Goal: Transaction & Acquisition: Obtain resource

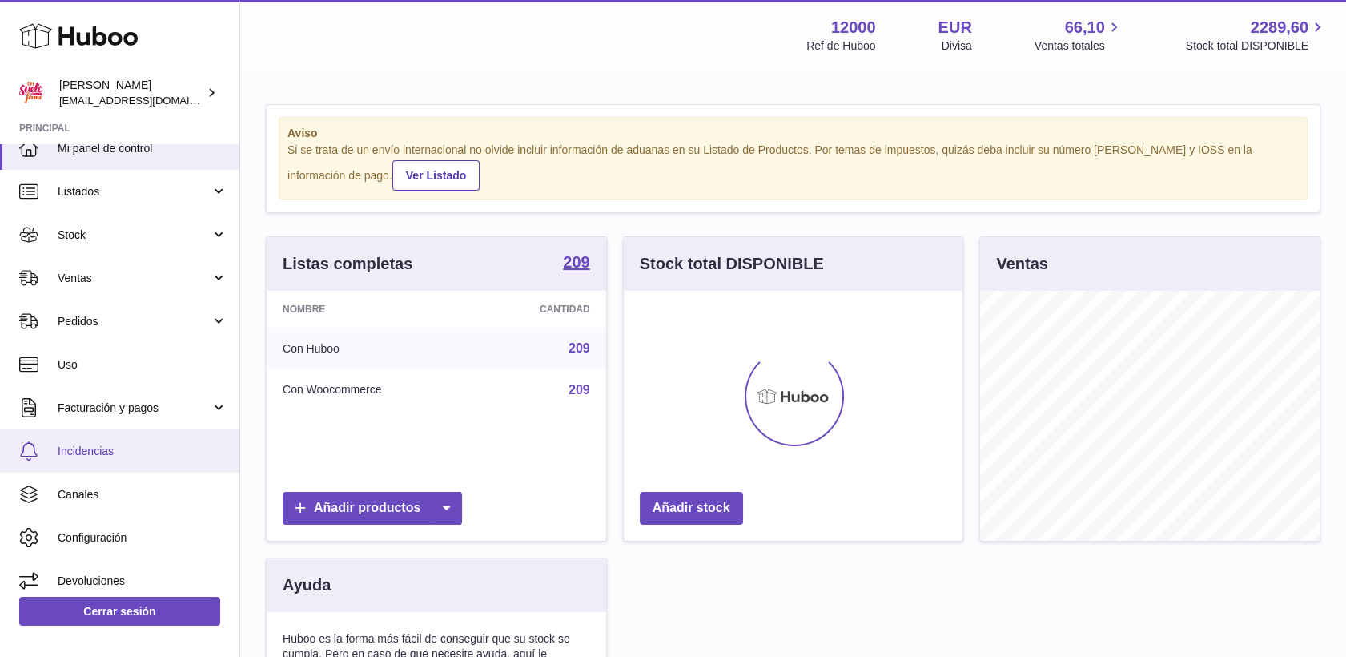
scroll to position [26, 0]
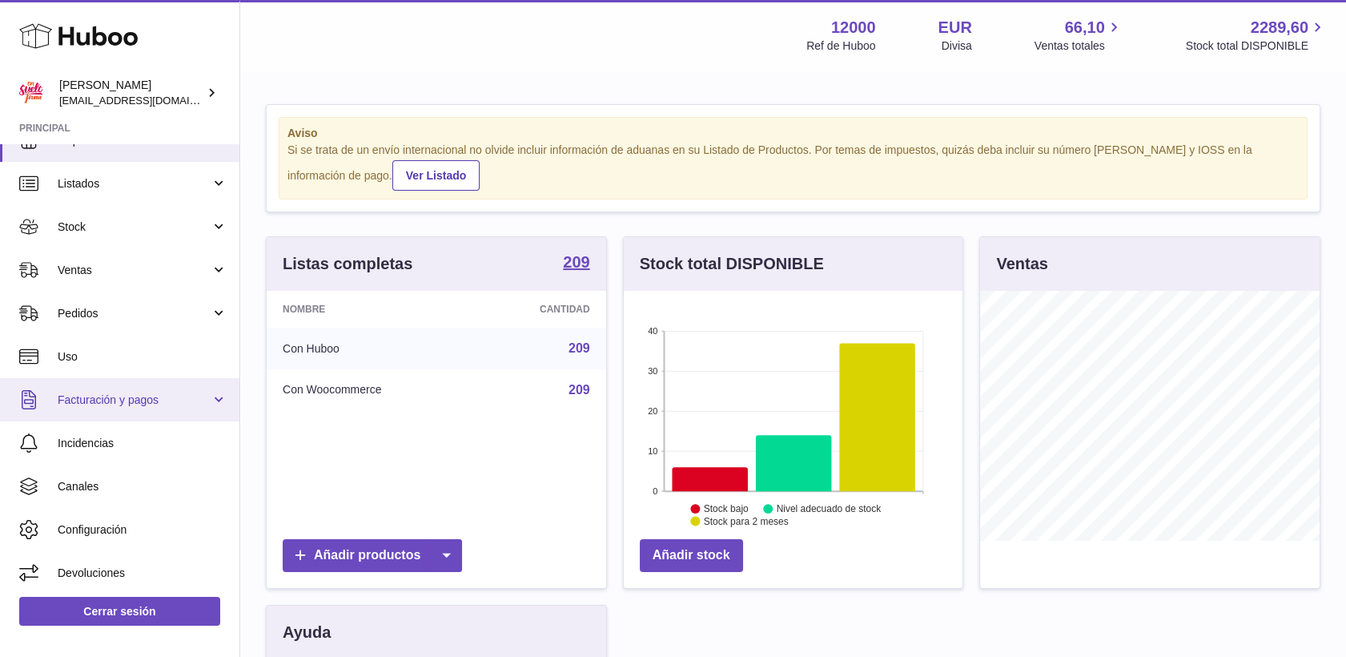
click at [92, 399] on span "Facturación y pagos" at bounding box center [134, 399] width 153 height 15
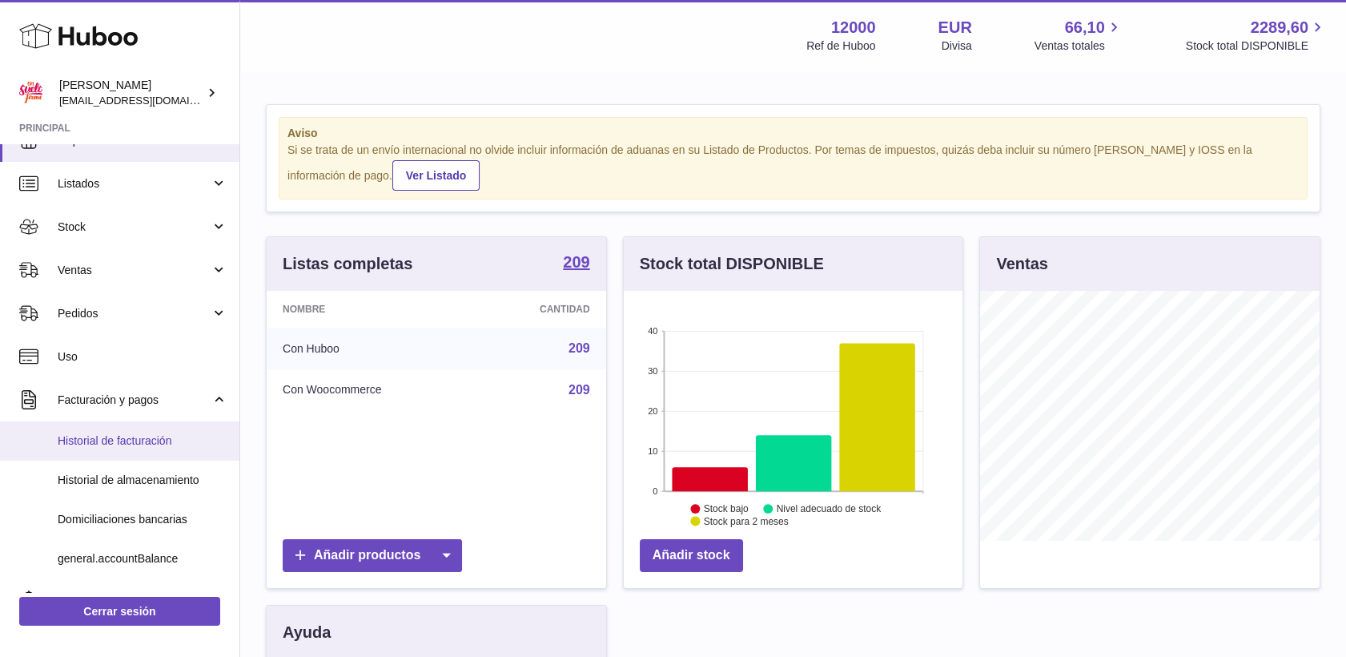
click at [99, 439] on span "Historial de facturación" at bounding box center [143, 440] width 170 height 15
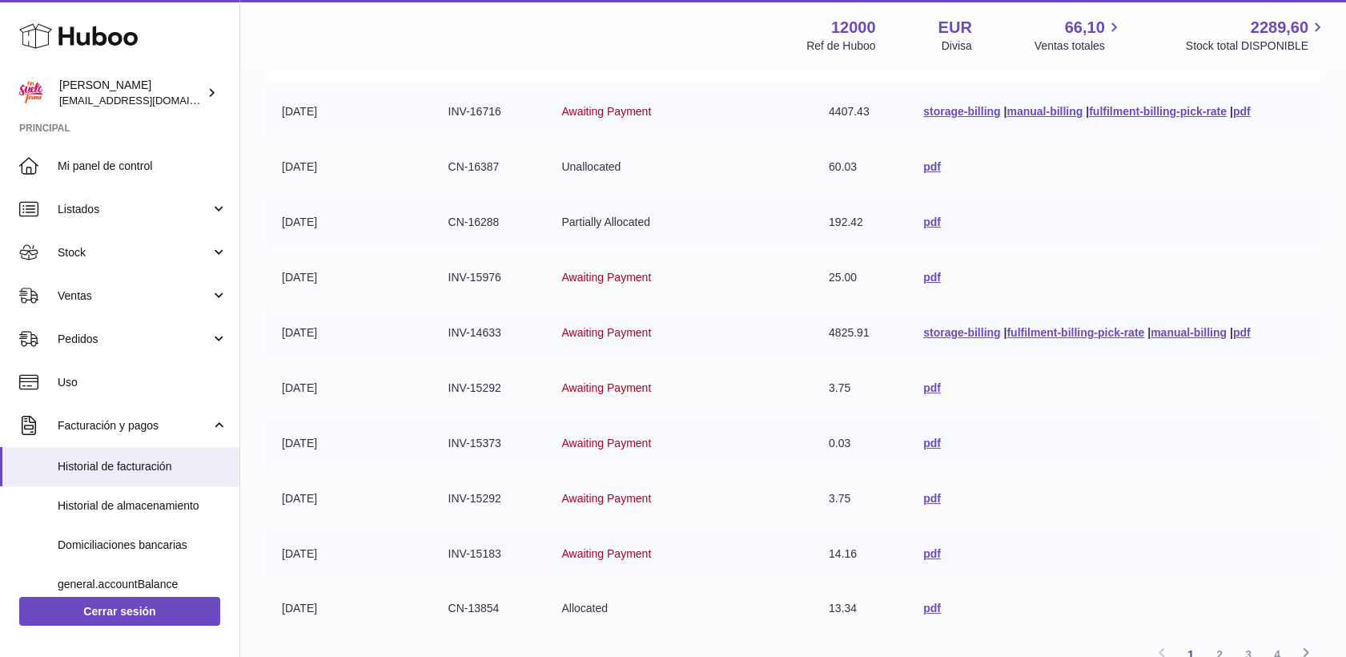
scroll to position [178, 0]
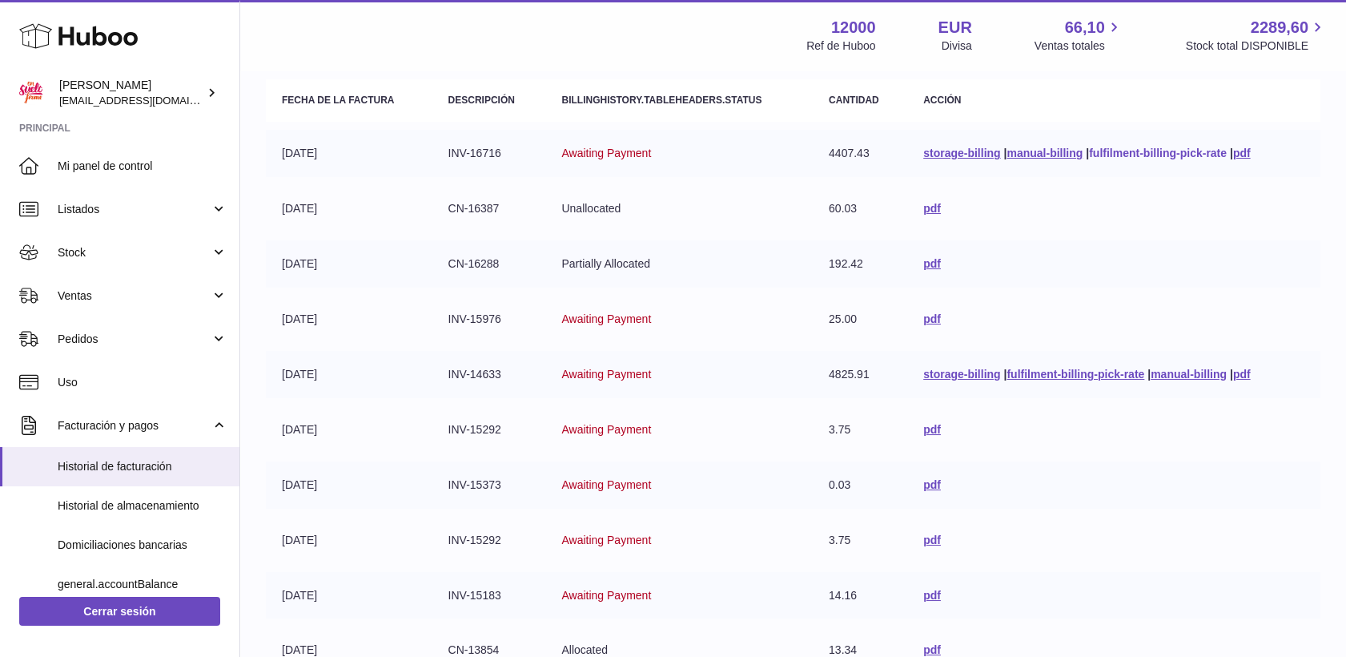
click at [1090, 155] on link "fulfilment-billing-pick-rate" at bounding box center [1158, 153] width 138 height 13
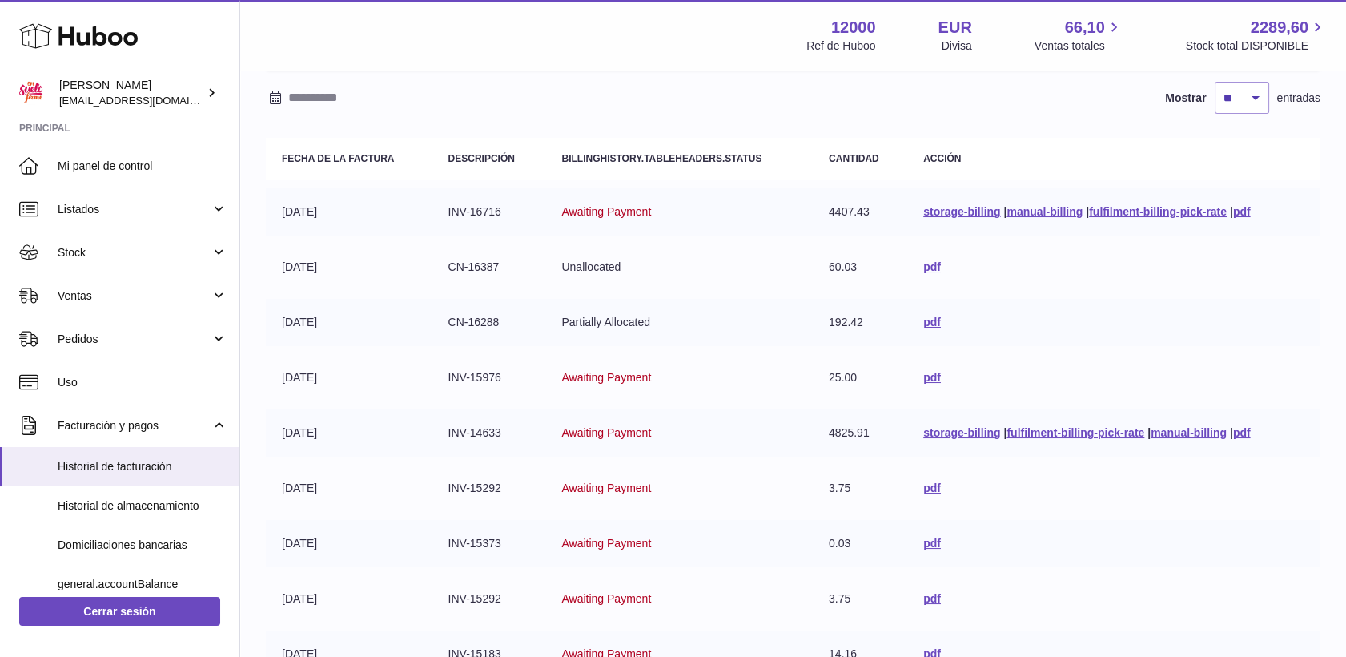
scroll to position [89, 0]
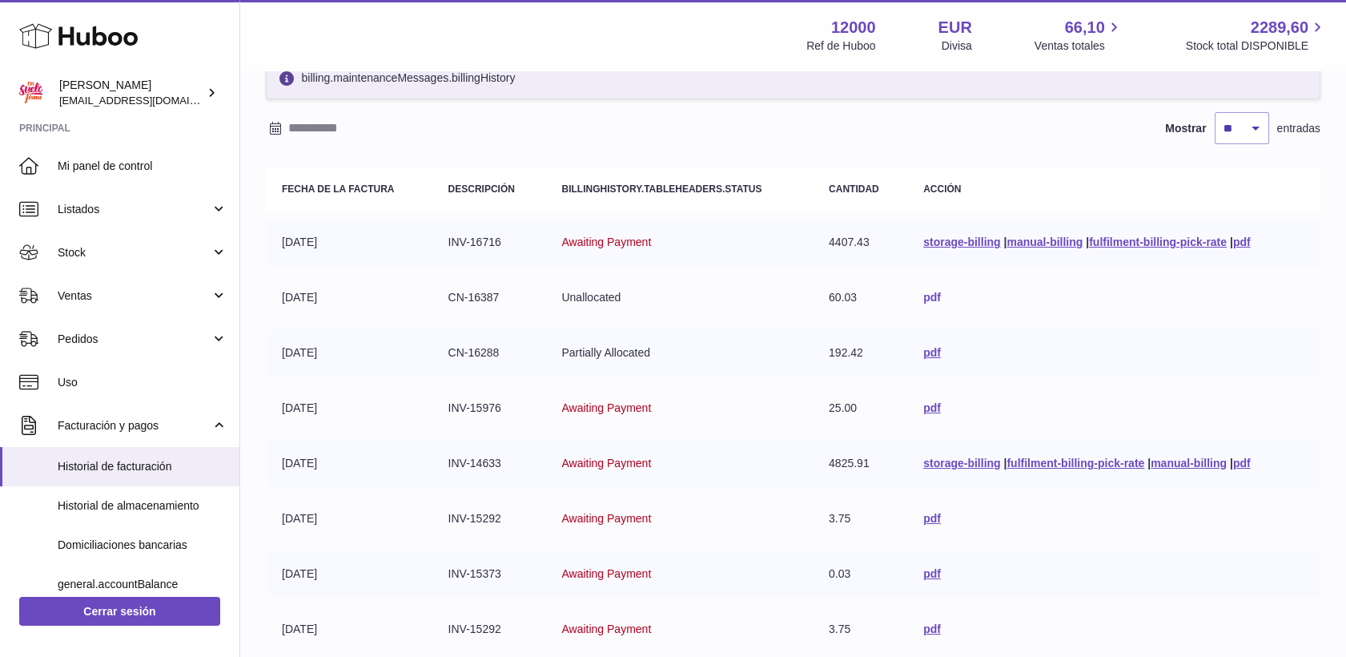
click at [923, 299] on link "pdf" at bounding box center [932, 297] width 18 height 13
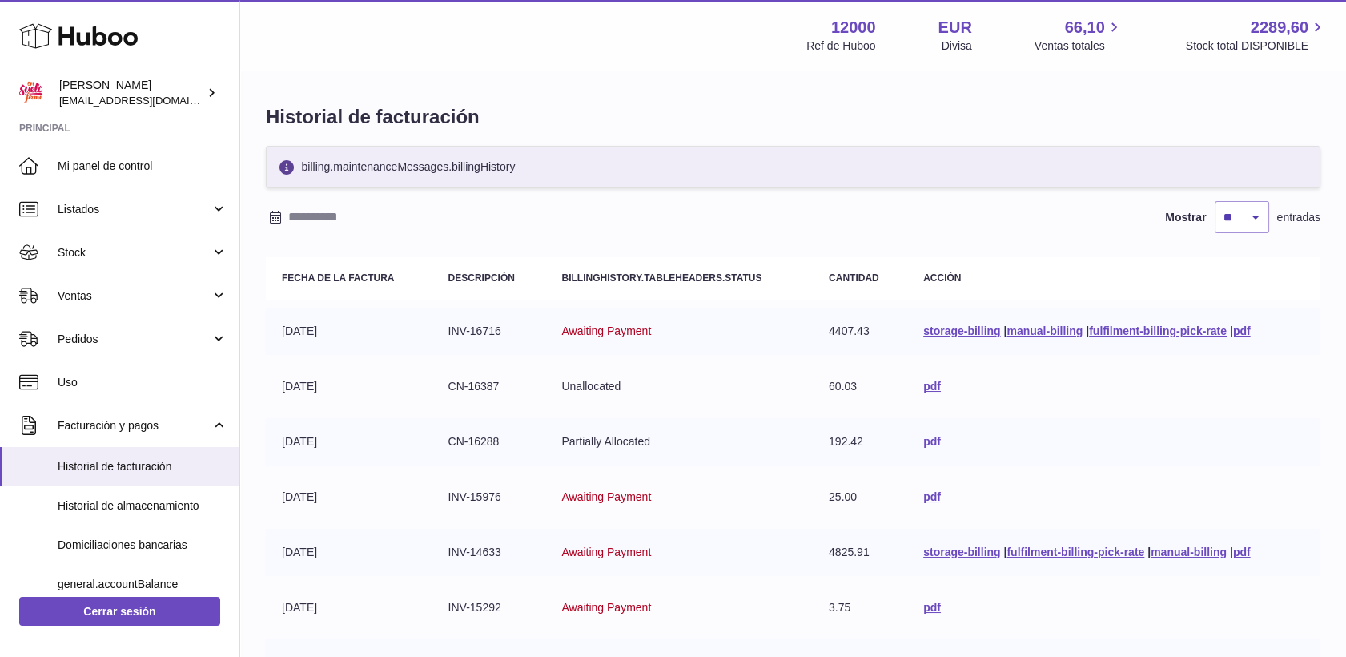
click at [930, 444] on link "pdf" at bounding box center [932, 441] width 18 height 13
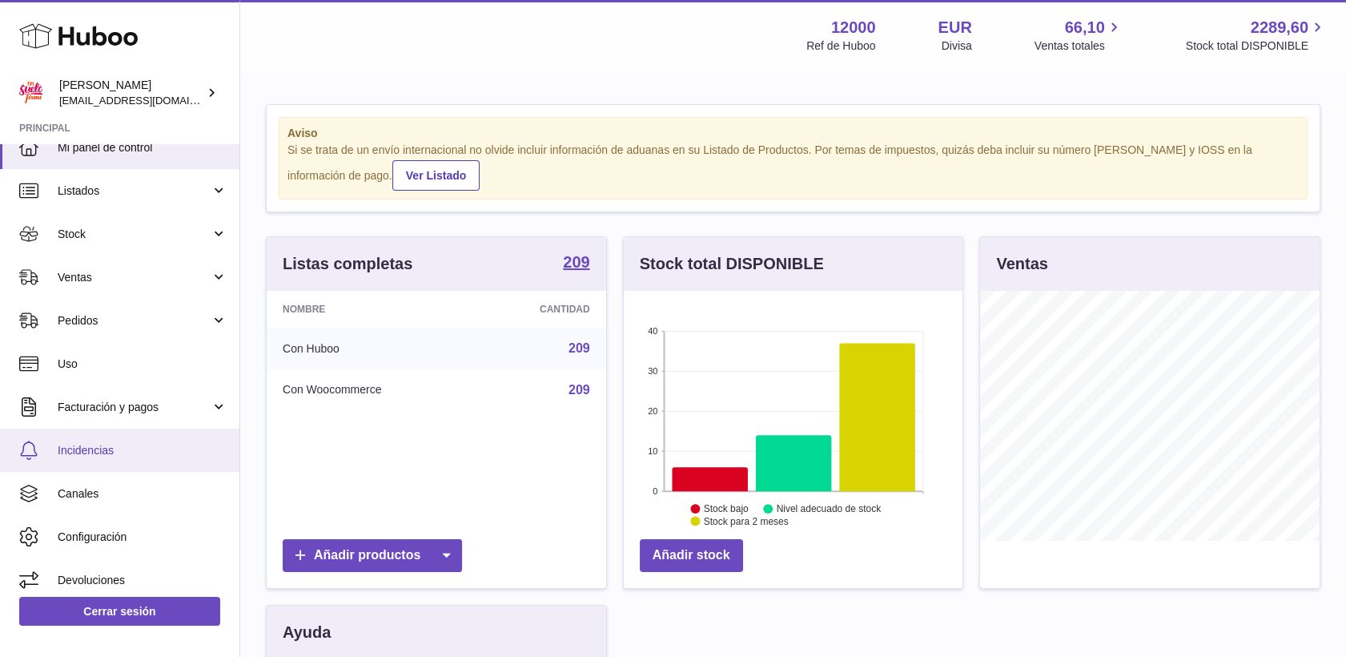
scroll to position [26, 0]
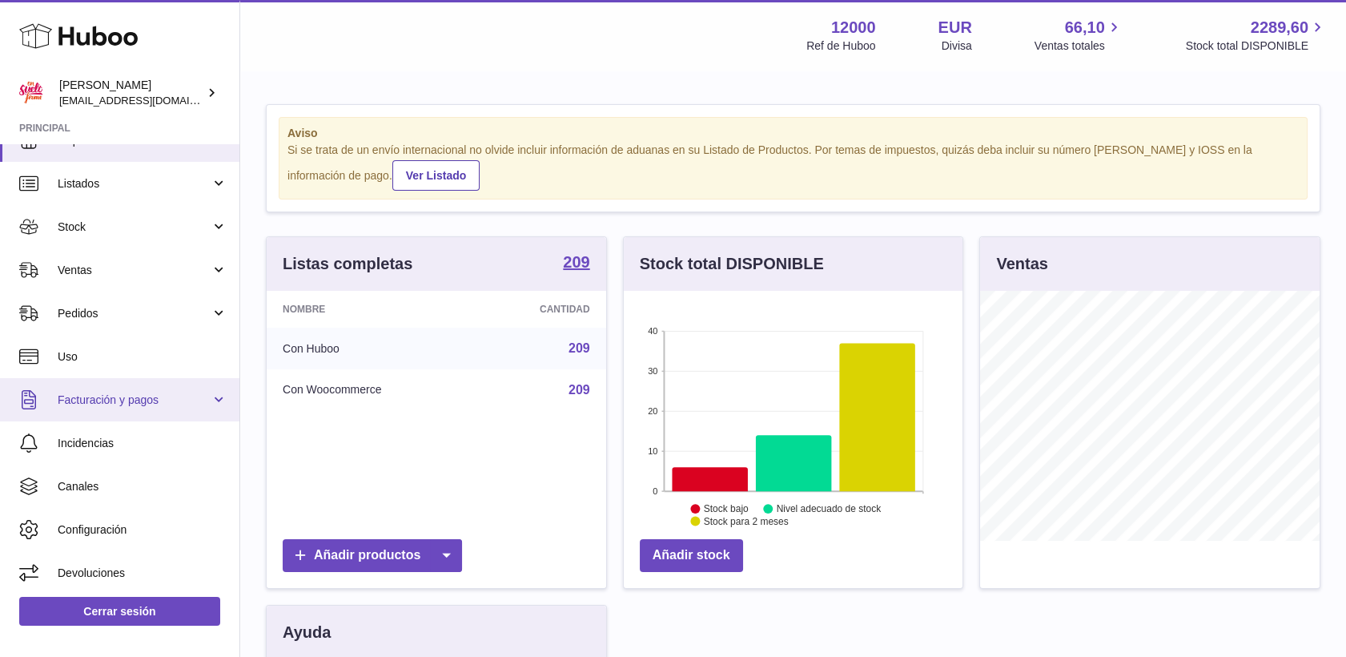
click at [117, 394] on span "Facturación y pagos" at bounding box center [134, 399] width 153 height 15
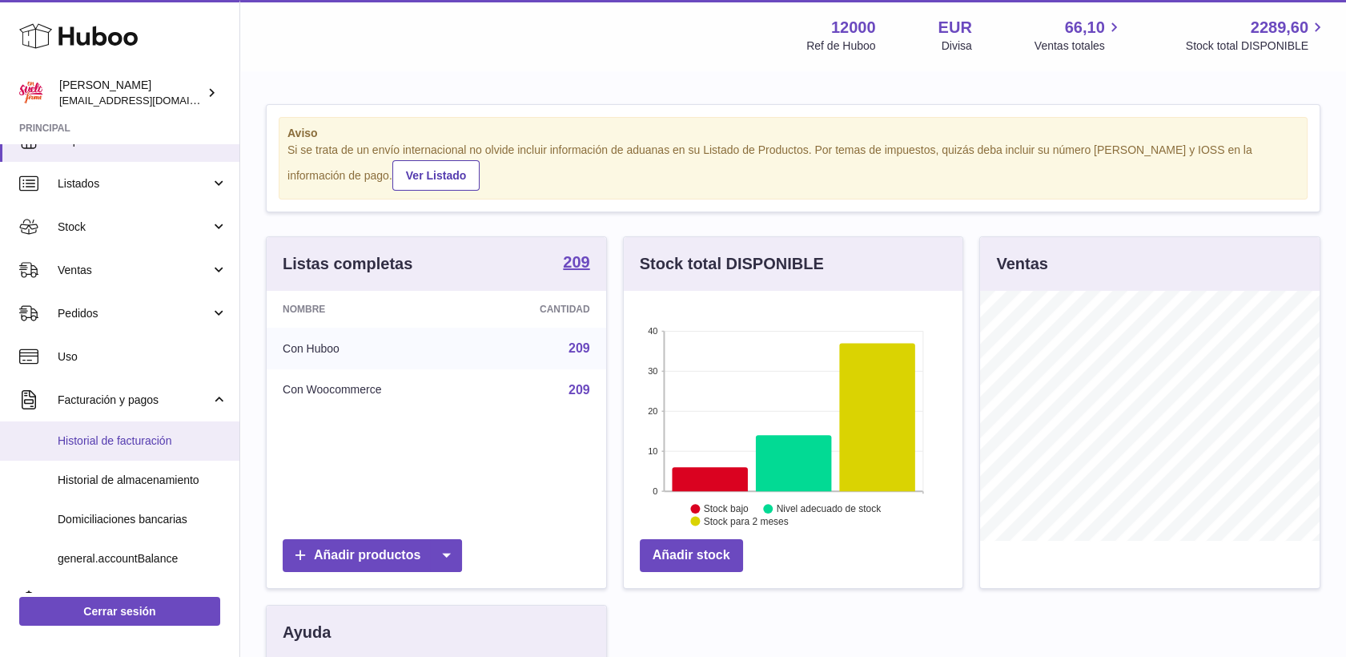
click at [118, 436] on span "Historial de facturación" at bounding box center [143, 440] width 170 height 15
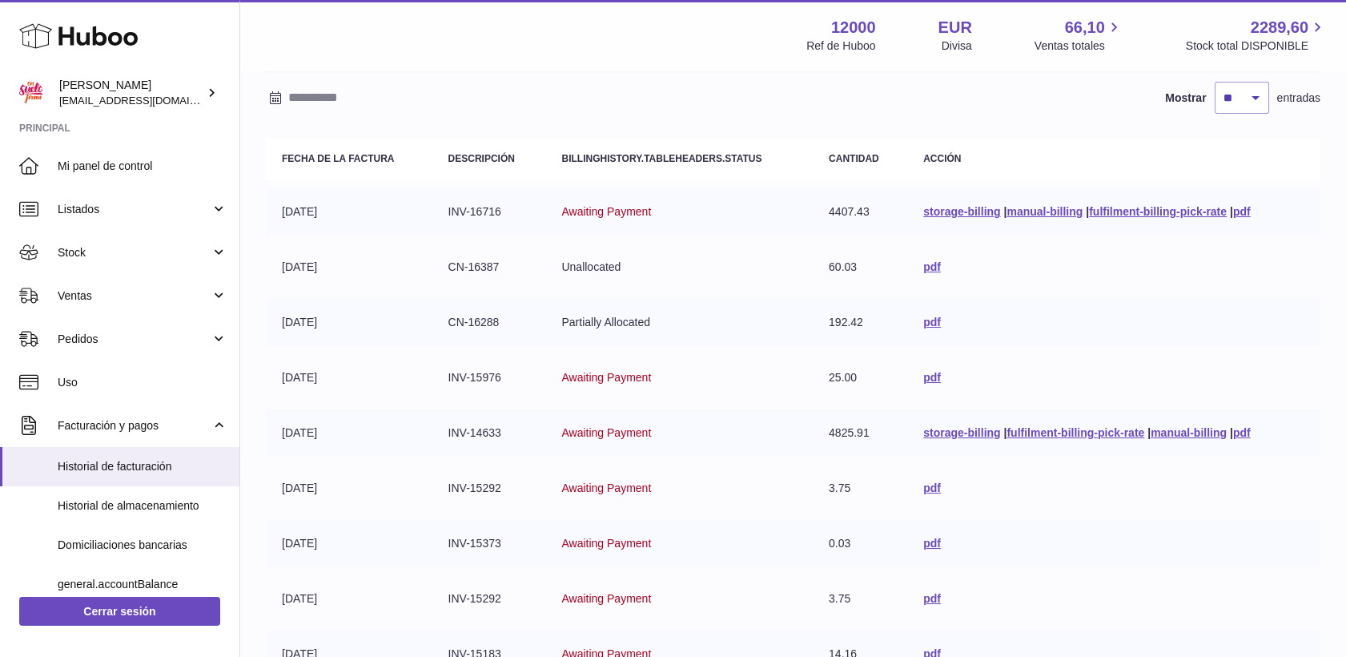
scroll to position [89, 0]
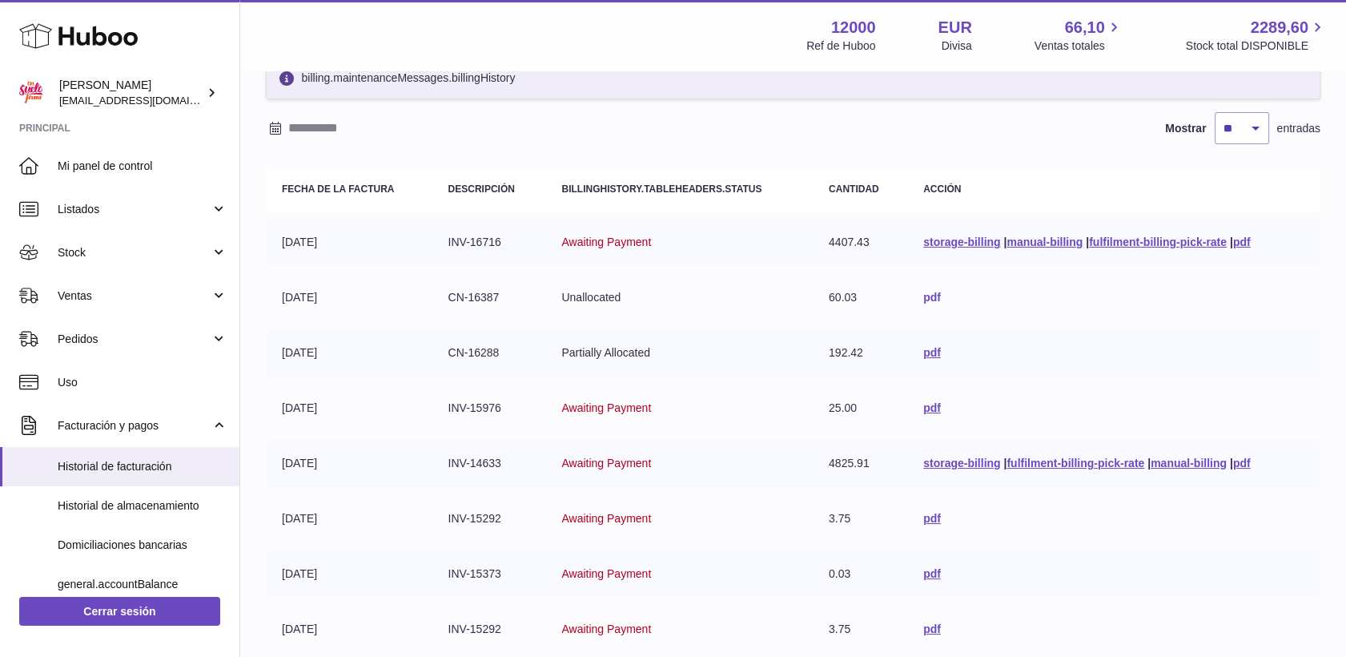
click at [934, 296] on link "pdf" at bounding box center [932, 297] width 18 height 13
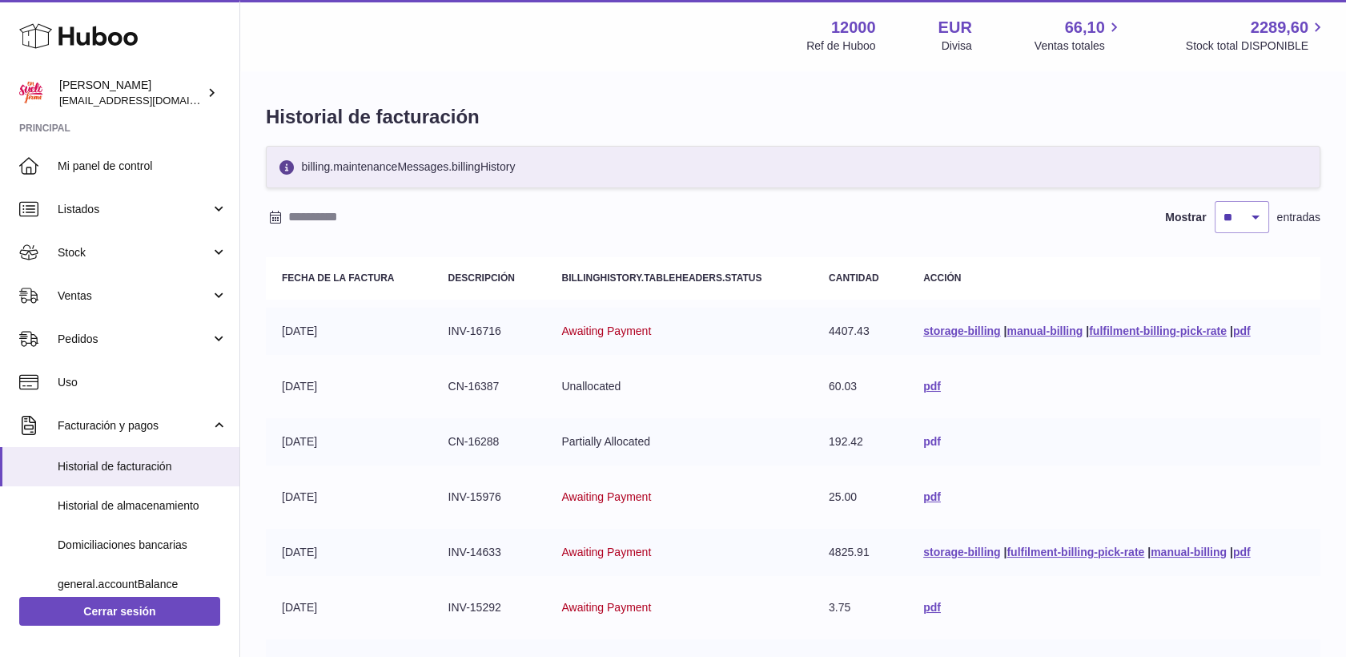
click at [926, 440] on link "pdf" at bounding box center [932, 441] width 18 height 13
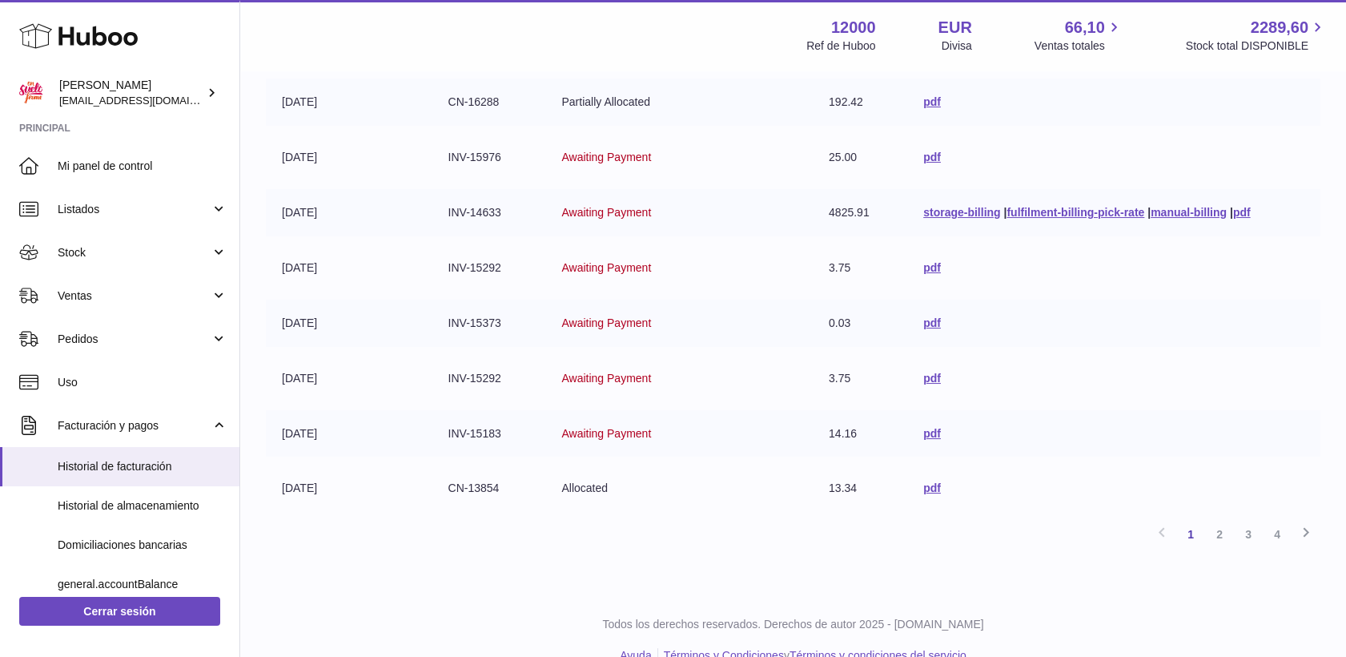
scroll to position [356, 0]
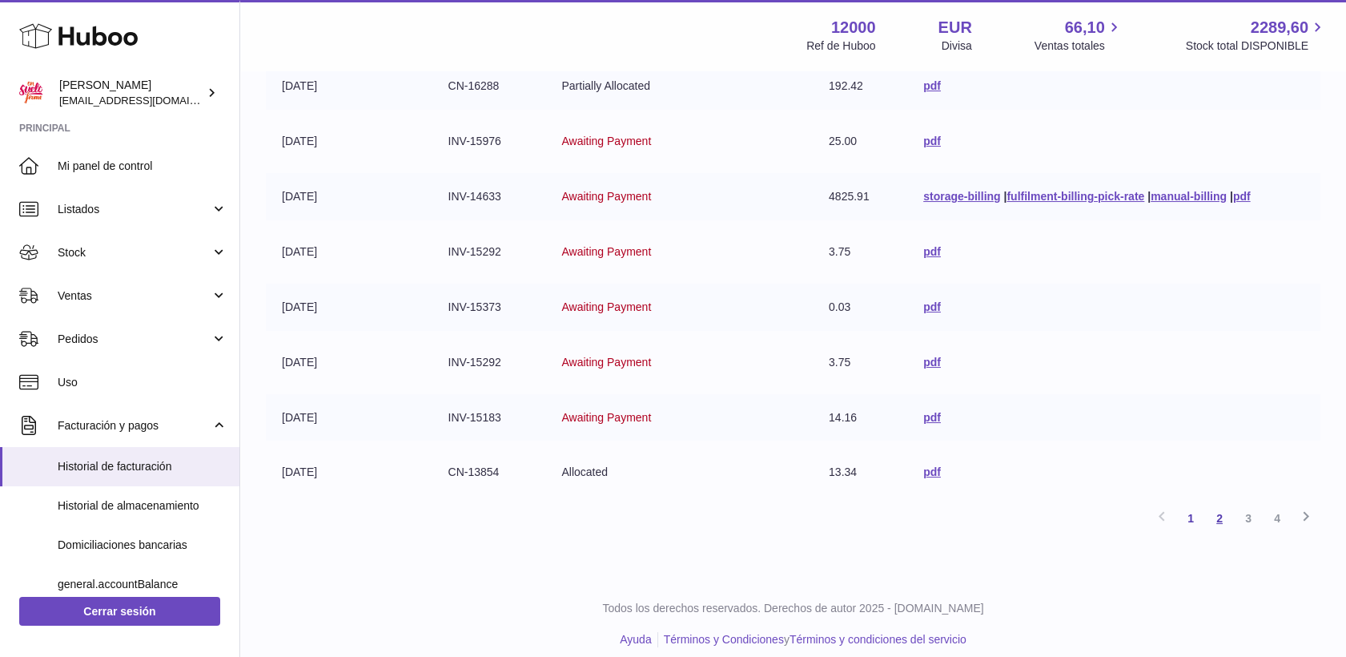
click at [1224, 516] on link "2" at bounding box center [1219, 518] width 29 height 29
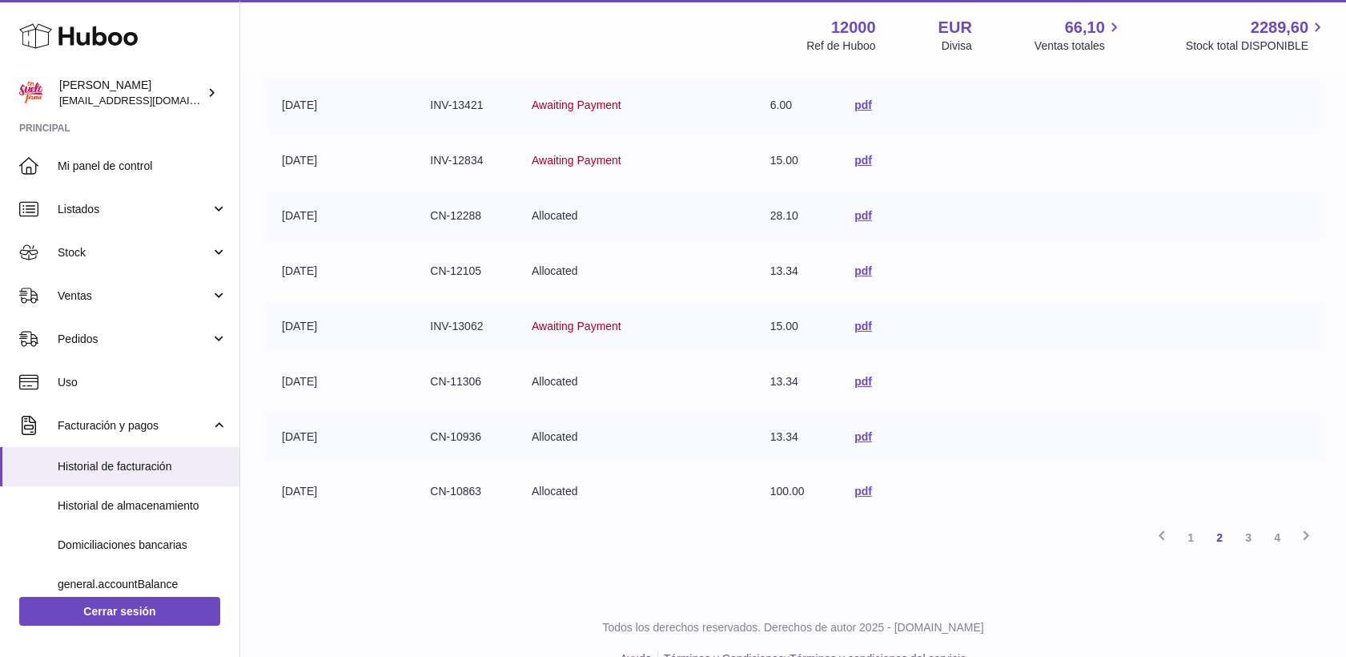
scroll to position [339, 0]
click at [863, 490] on link "pdf" at bounding box center [863, 488] width 18 height 13
